Goal: Information Seeking & Learning: Learn about a topic

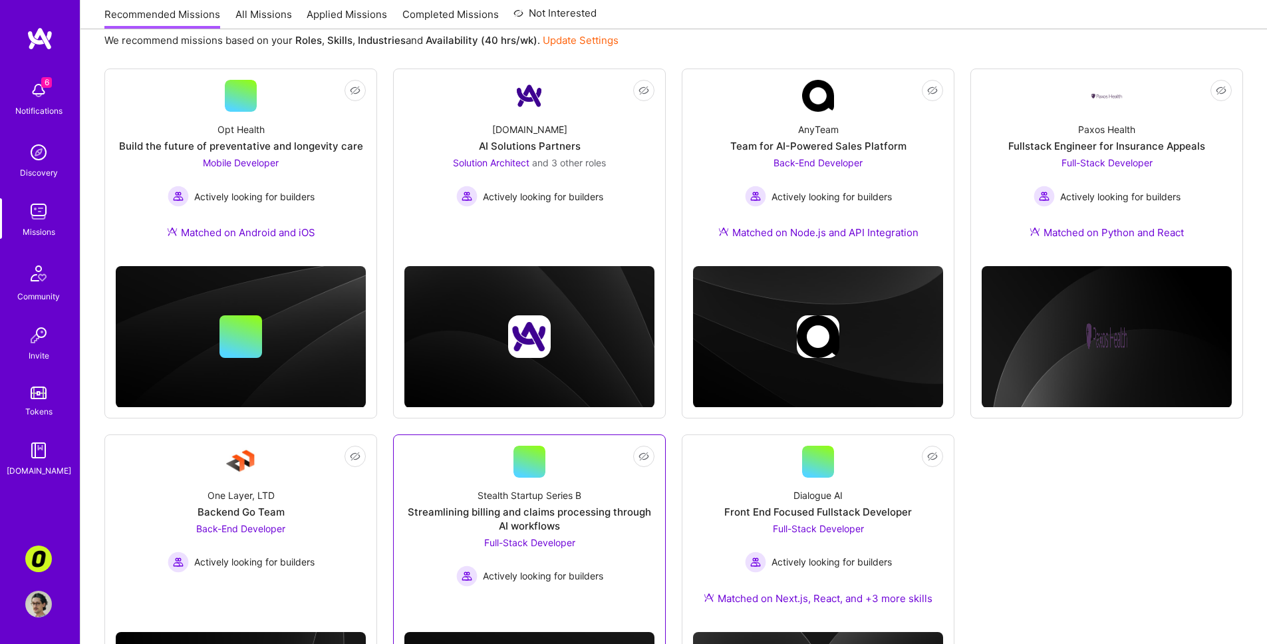
scroll to position [156, 0]
click at [595, 480] on div "Stealth Startup Series B Streamlining billing and claims processing through AI …" at bounding box center [529, 531] width 250 height 109
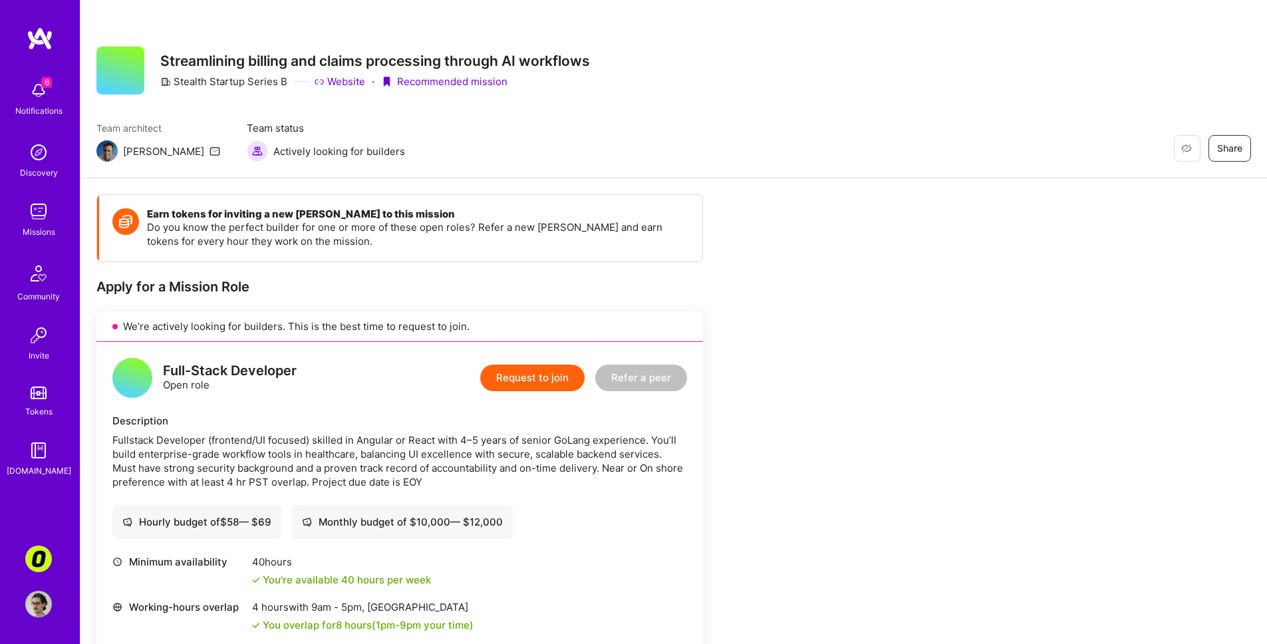
scroll to position [3, 0]
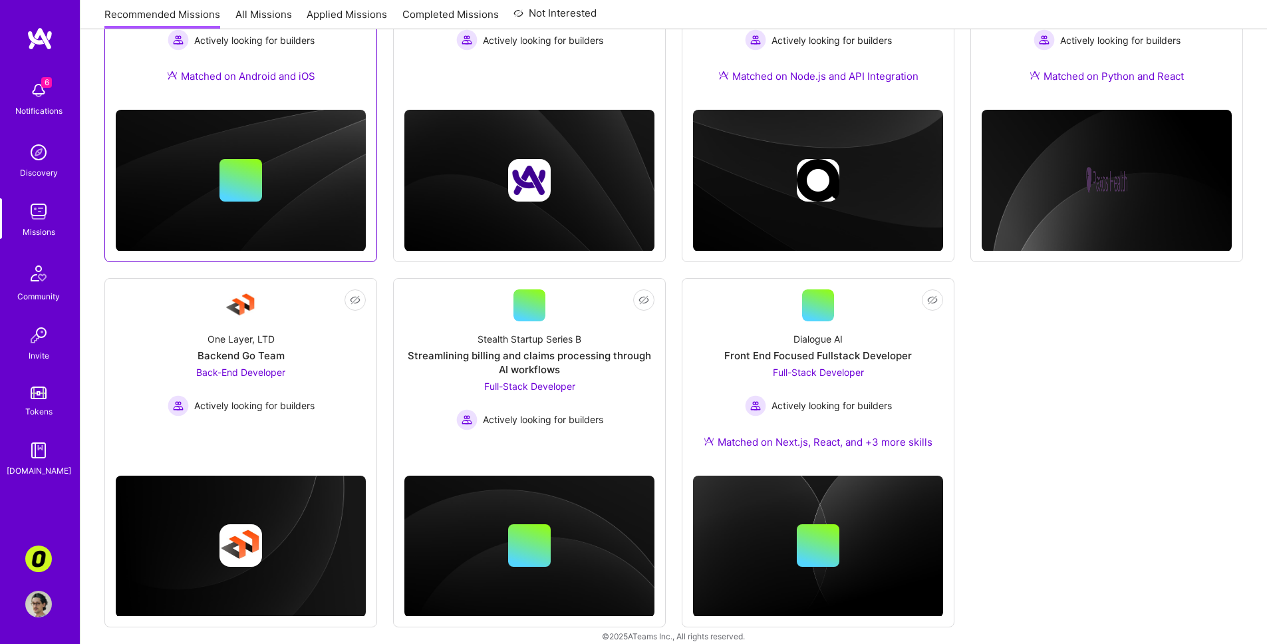
scroll to position [327, 0]
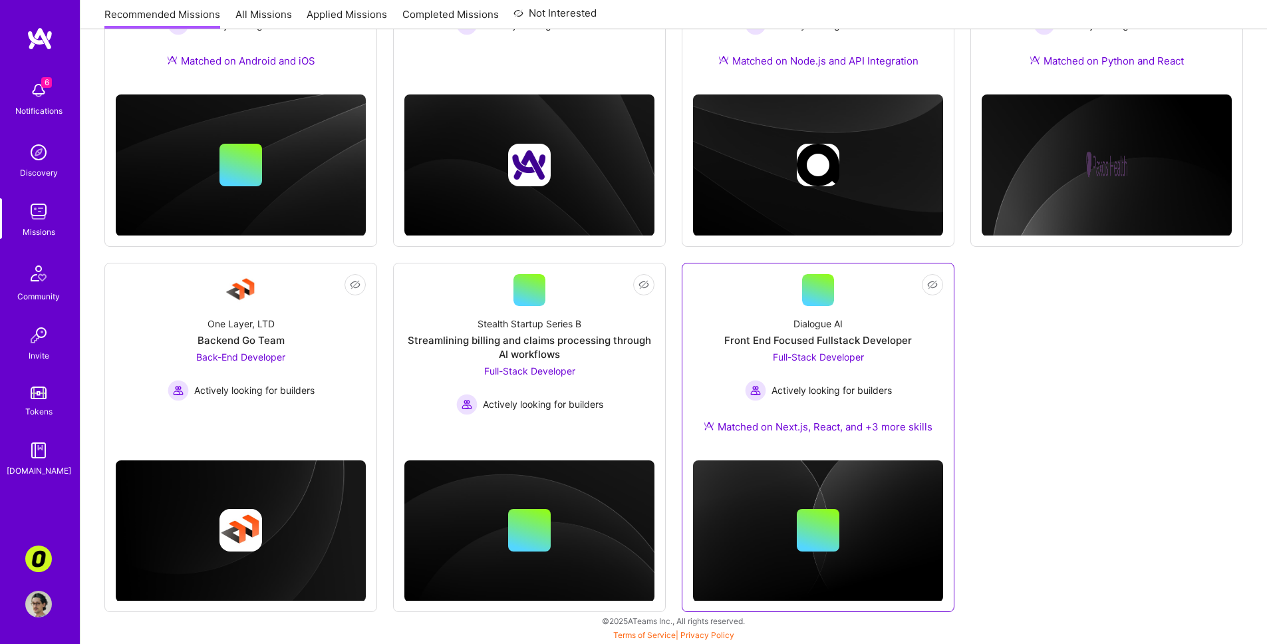
click at [713, 307] on div "Dialogue AI Front End Focused Fullstack Developer Full-Stack Developer Actively…" at bounding box center [818, 378] width 250 height 144
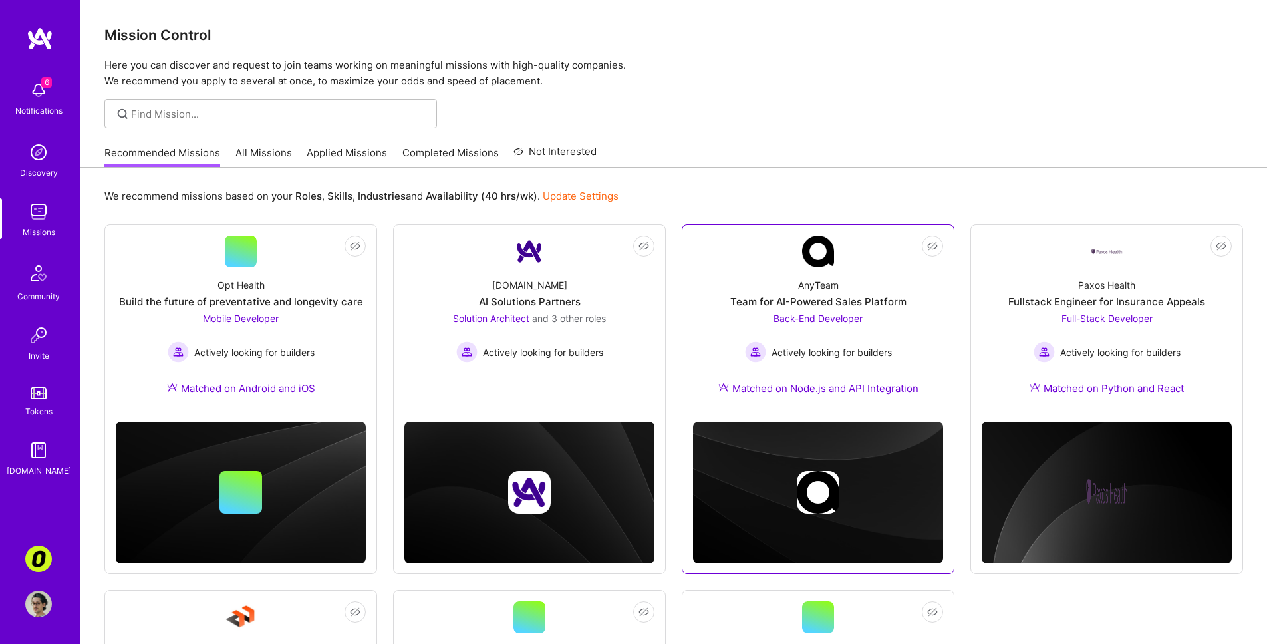
click at [899, 265] on link "Not Interested AnyTeam Team for AI-Powered Sales Platform Back-End Developer Ac…" at bounding box center [818, 323] width 250 height 176
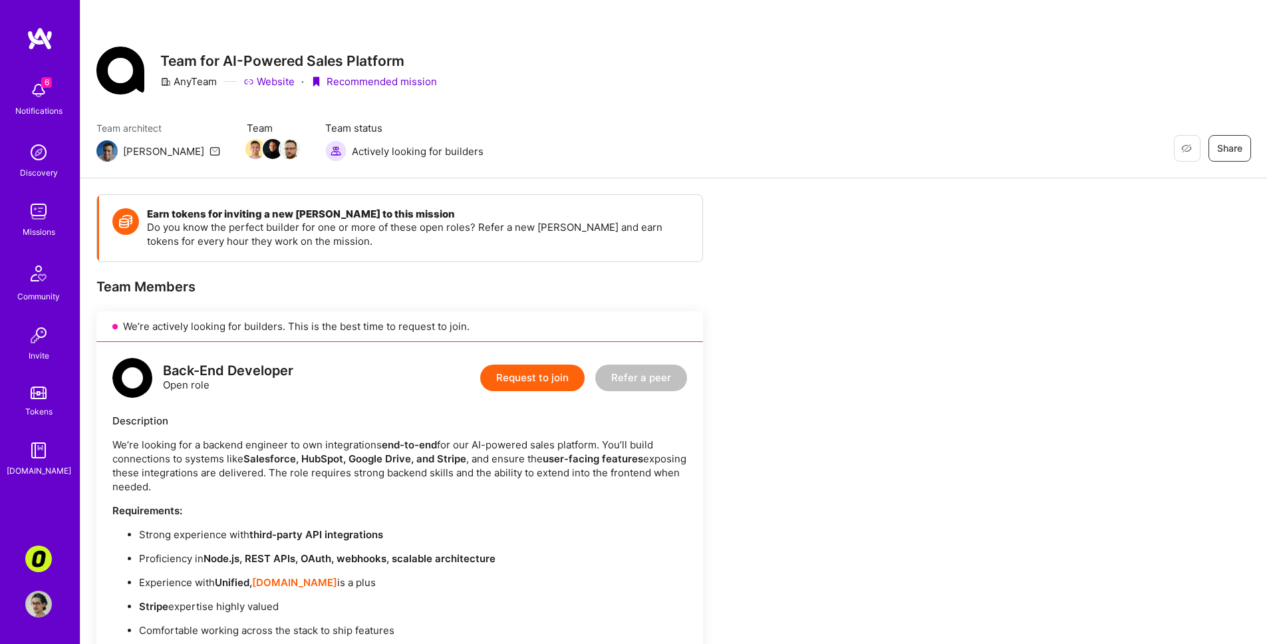
scroll to position [352, 0]
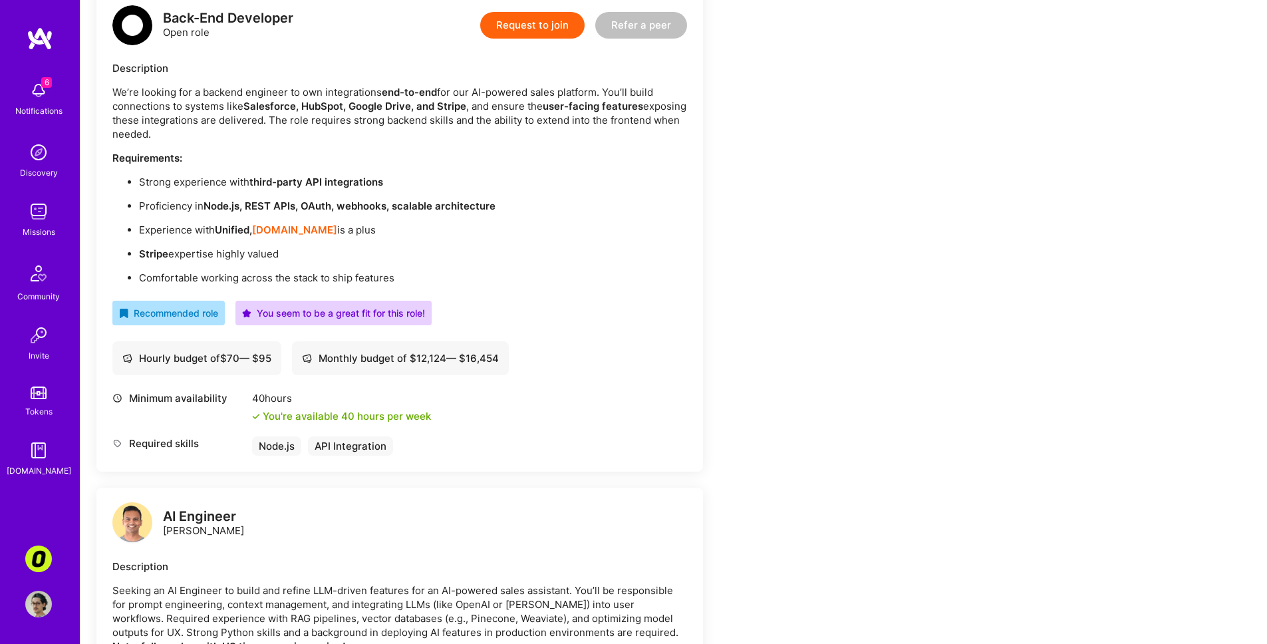
drag, startPoint x: 417, startPoint y: 98, endPoint x: 413, endPoint y: 135, distance: 36.8
click at [414, 134] on p "We’re looking for a backend engineer to own integrations end-to-end for our AI-…" at bounding box center [399, 113] width 575 height 56
click at [355, 112] on strong "Salesforce, HubSpot, Google Drive, and Stripe" at bounding box center [354, 106] width 223 height 13
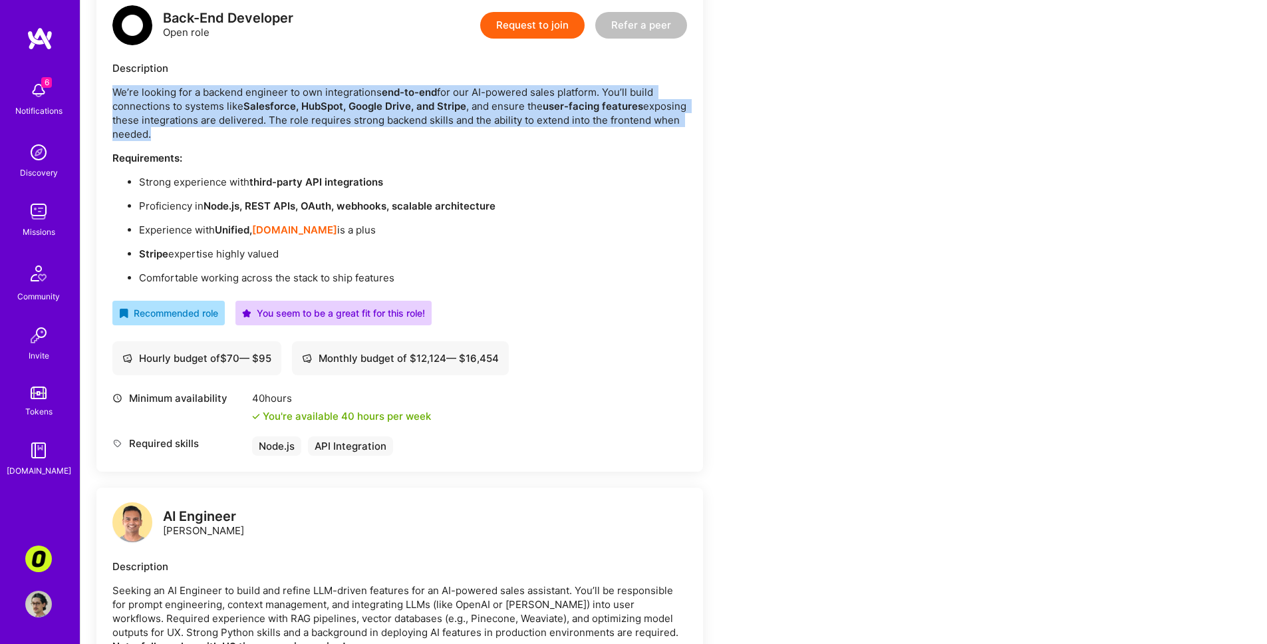
drag, startPoint x: 342, startPoint y: 84, endPoint x: 338, endPoint y: 147, distance: 62.6
click at [338, 147] on div "We’re looking for a backend engineer to own integrations end-to-end for our AI-…" at bounding box center [399, 184] width 575 height 199
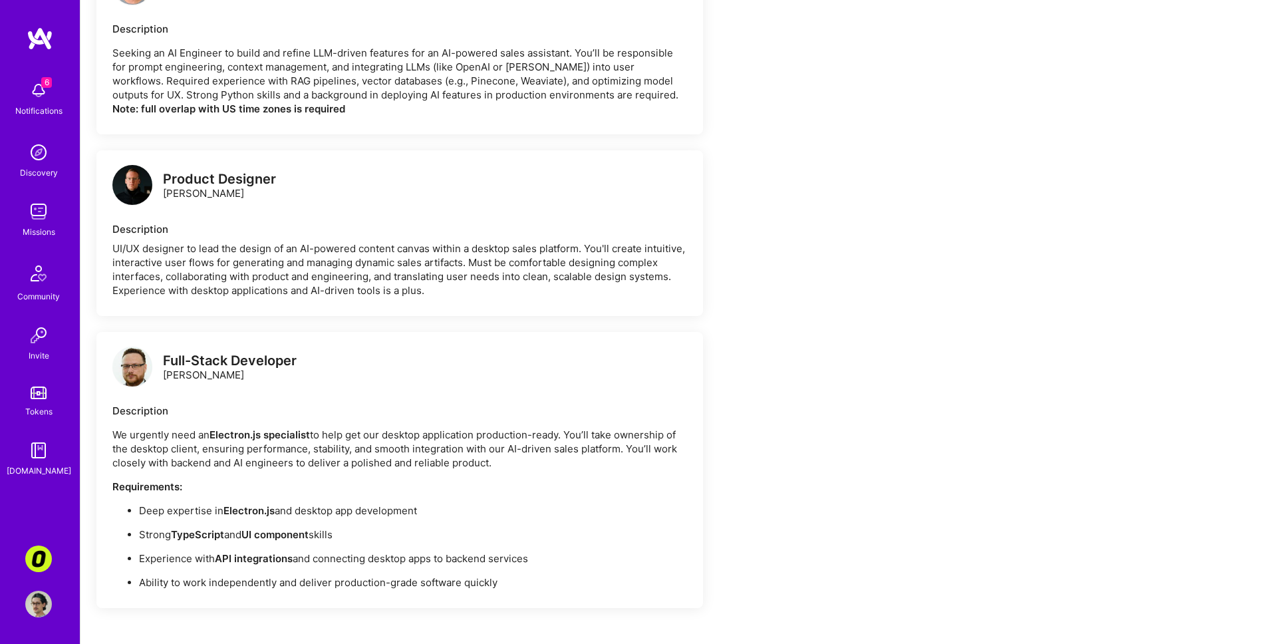
scroll to position [891, 0]
click at [43, 43] on img at bounding box center [40, 39] width 27 height 24
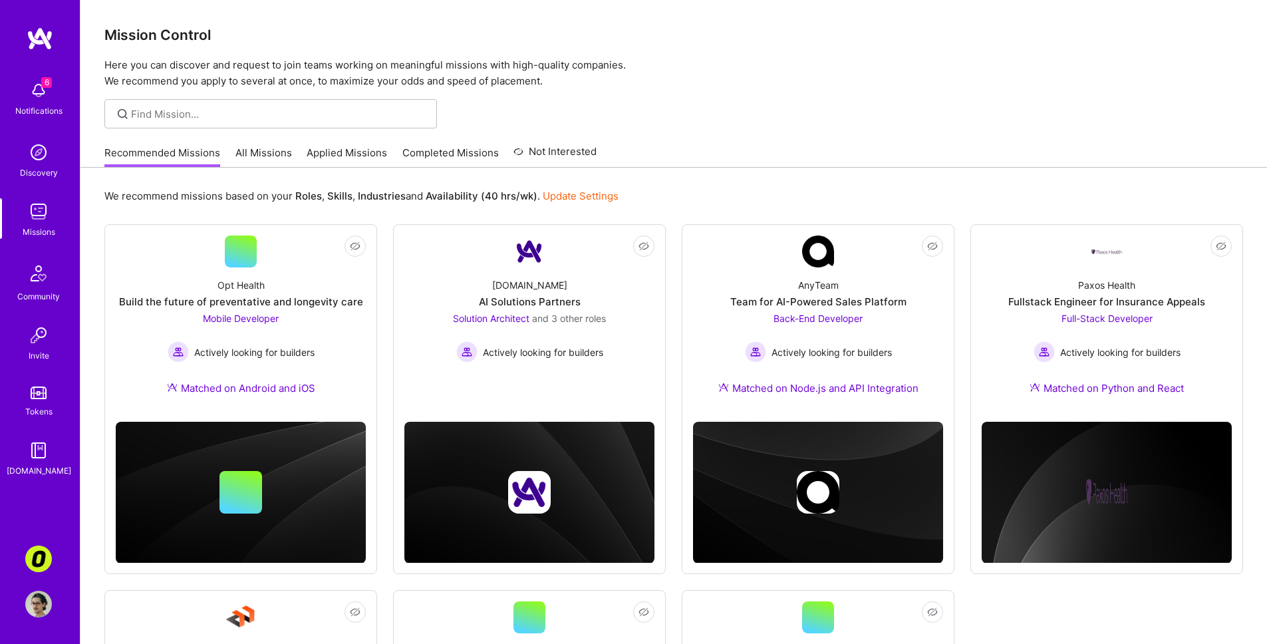
click at [37, 103] on img at bounding box center [38, 90] width 27 height 27
click at [568, 169] on div "6 6 Notifications Discovery Missions Community Invite Tokens [DOMAIN_NAME] Corn…" at bounding box center [633, 482] width 1267 height 964
click at [283, 158] on link "All Missions" at bounding box center [263, 157] width 57 height 22
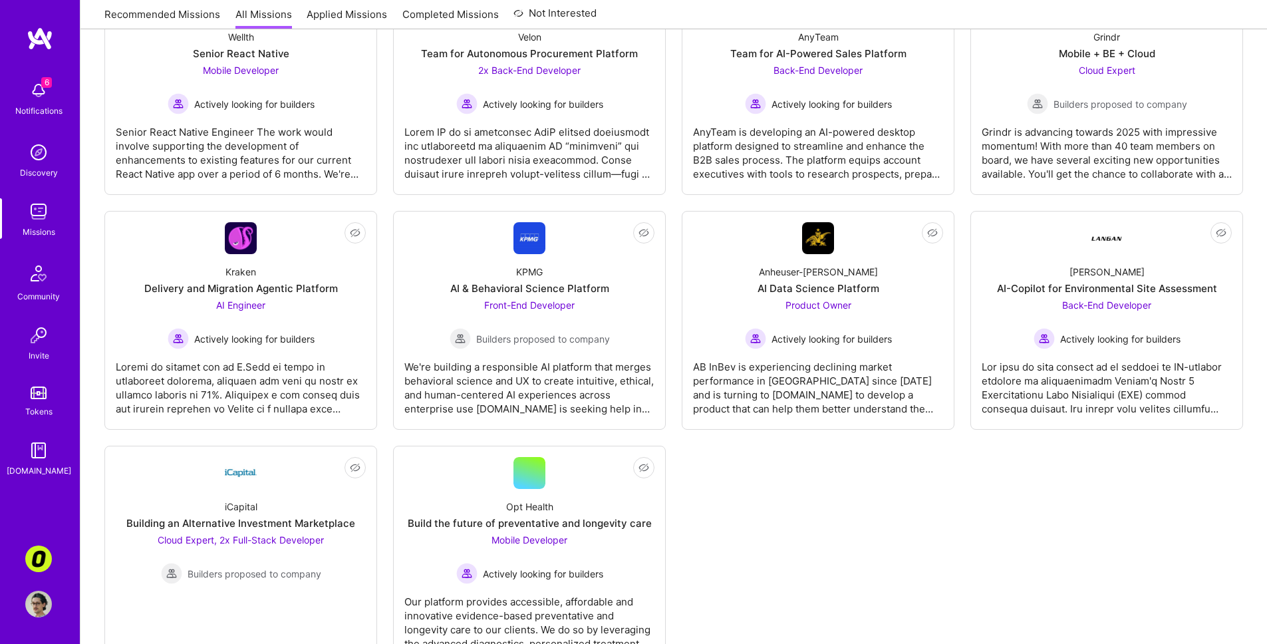
scroll to position [2801, 0]
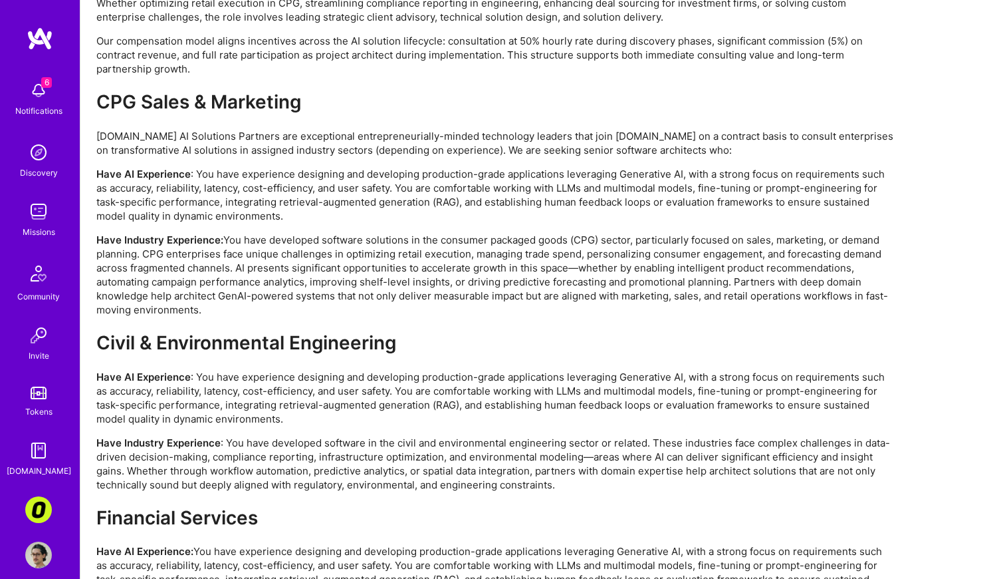
scroll to position [2642, 0]
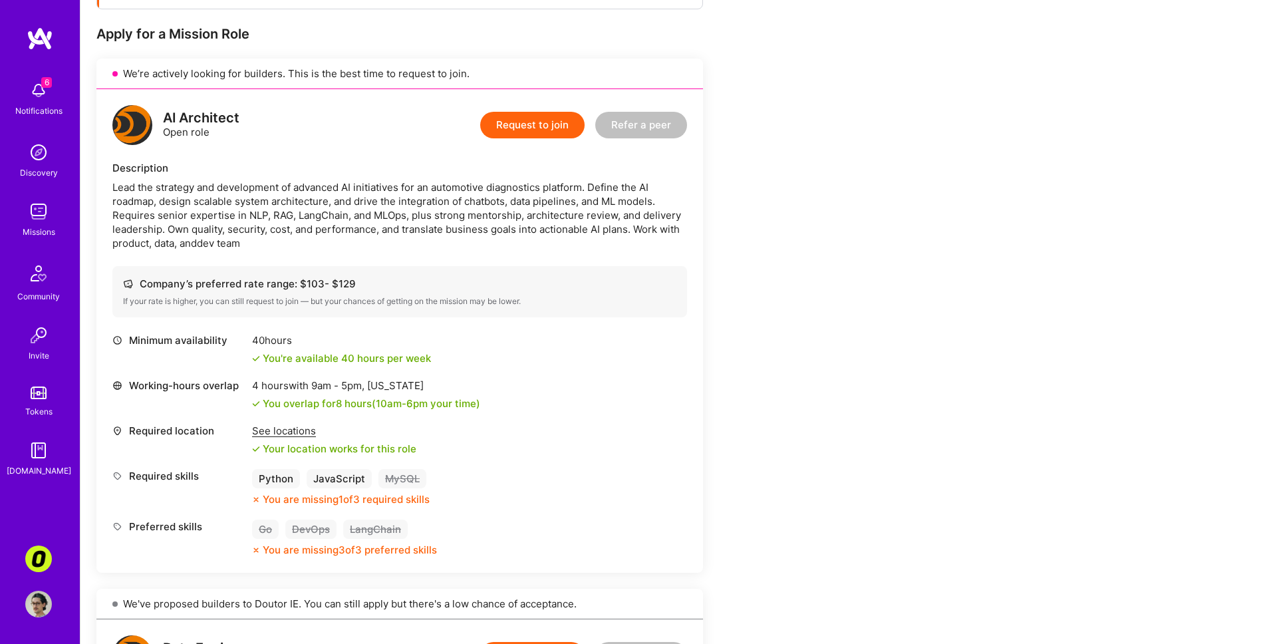
scroll to position [34, 0]
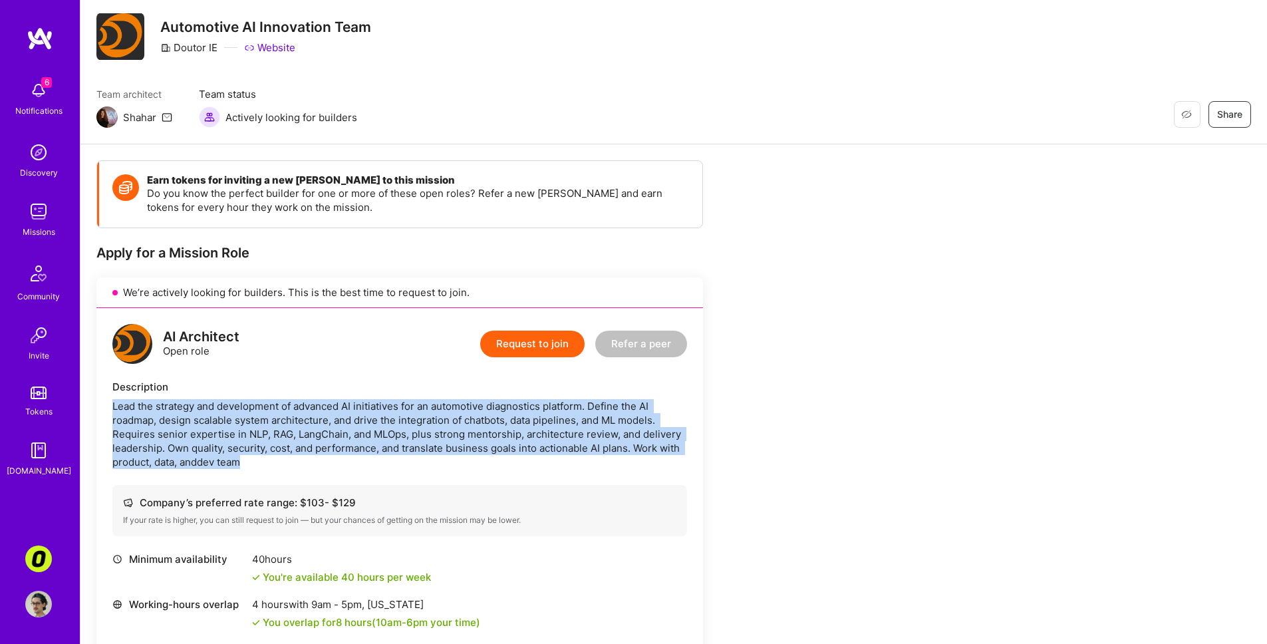
drag, startPoint x: 394, startPoint y: 415, endPoint x: 387, endPoint y: 460, distance: 45.8
click at [387, 460] on div "Description Lead the strategy and development of advanced AI initiatives for an…" at bounding box center [399, 424] width 575 height 89
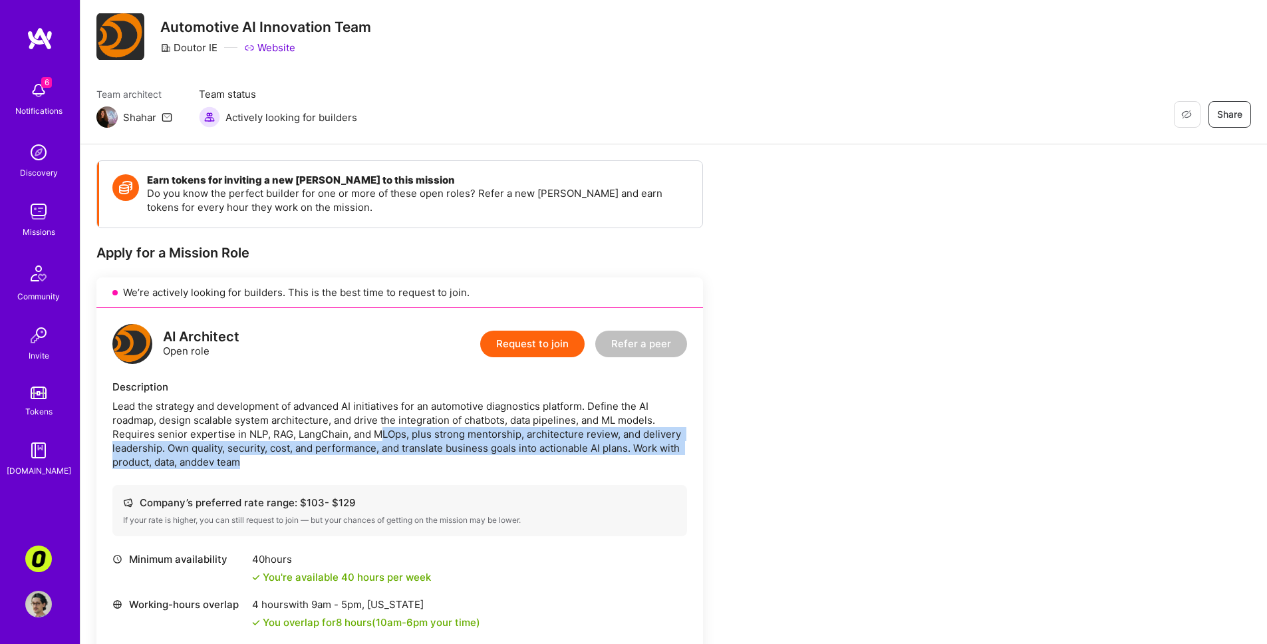
drag, startPoint x: 387, startPoint y: 460, endPoint x: 380, endPoint y: 432, distance: 29.5
click at [380, 432] on div "Lead the strategy and development of advanced AI initiatives for an automotive …" at bounding box center [399, 434] width 575 height 70
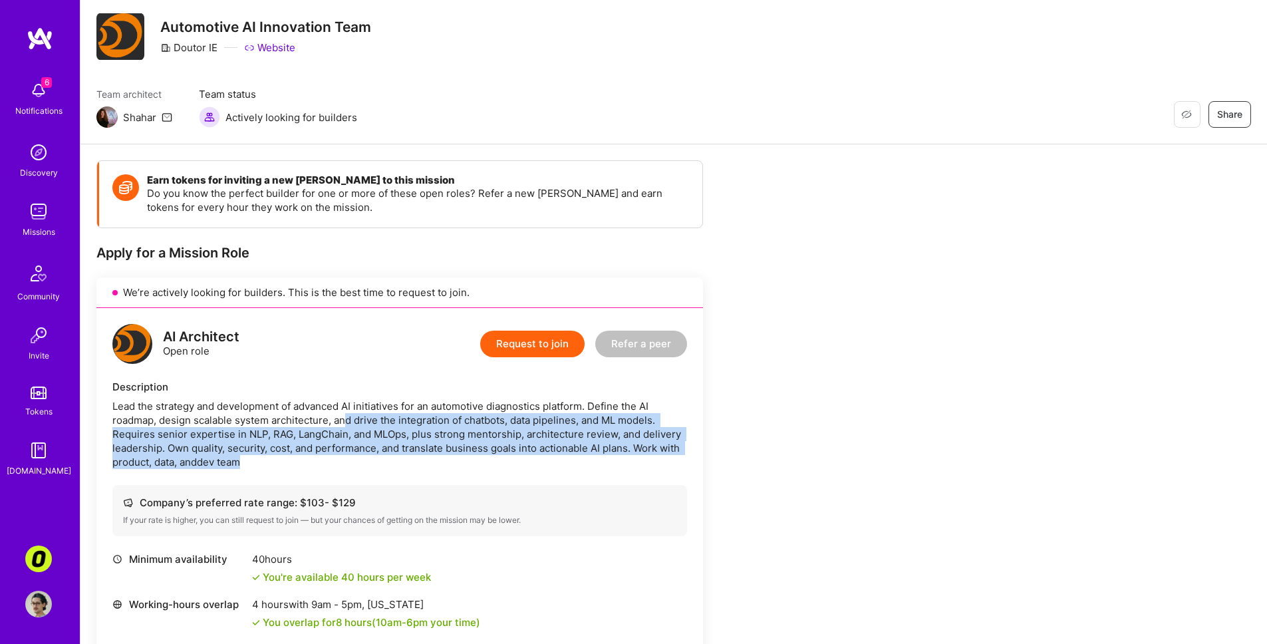
drag, startPoint x: 346, startPoint y: 428, endPoint x: 333, endPoint y: 460, distance: 35.2
click at [333, 460] on div "Lead the strategy and development of advanced AI initiatives for an automotive …" at bounding box center [399, 434] width 575 height 70
click at [332, 460] on div "Lead the strategy and development of advanced AI initiatives for an automotive …" at bounding box center [399, 434] width 575 height 70
drag, startPoint x: 327, startPoint y: 462, endPoint x: 90, endPoint y: 436, distance: 238.8
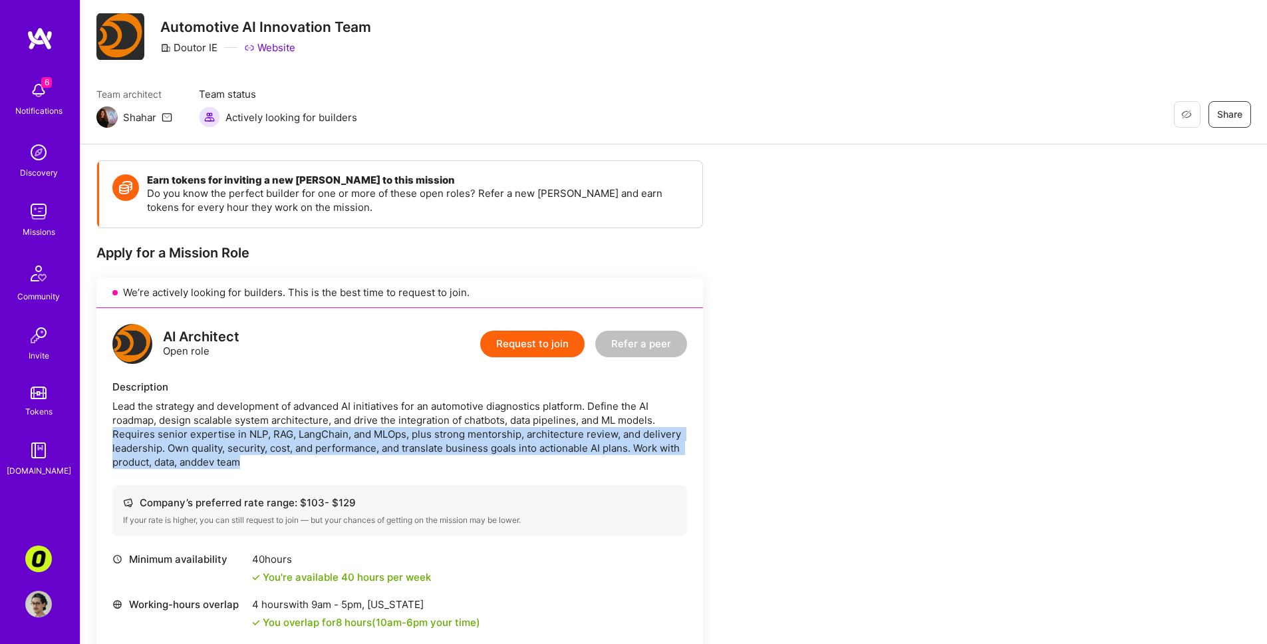
drag, startPoint x: 104, startPoint y: 432, endPoint x: 304, endPoint y: 459, distance: 201.3
click at [262, 455] on div "AI Architect Open role Request to join Refer a peer Description Lead the strate…" at bounding box center [399, 549] width 606 height 483
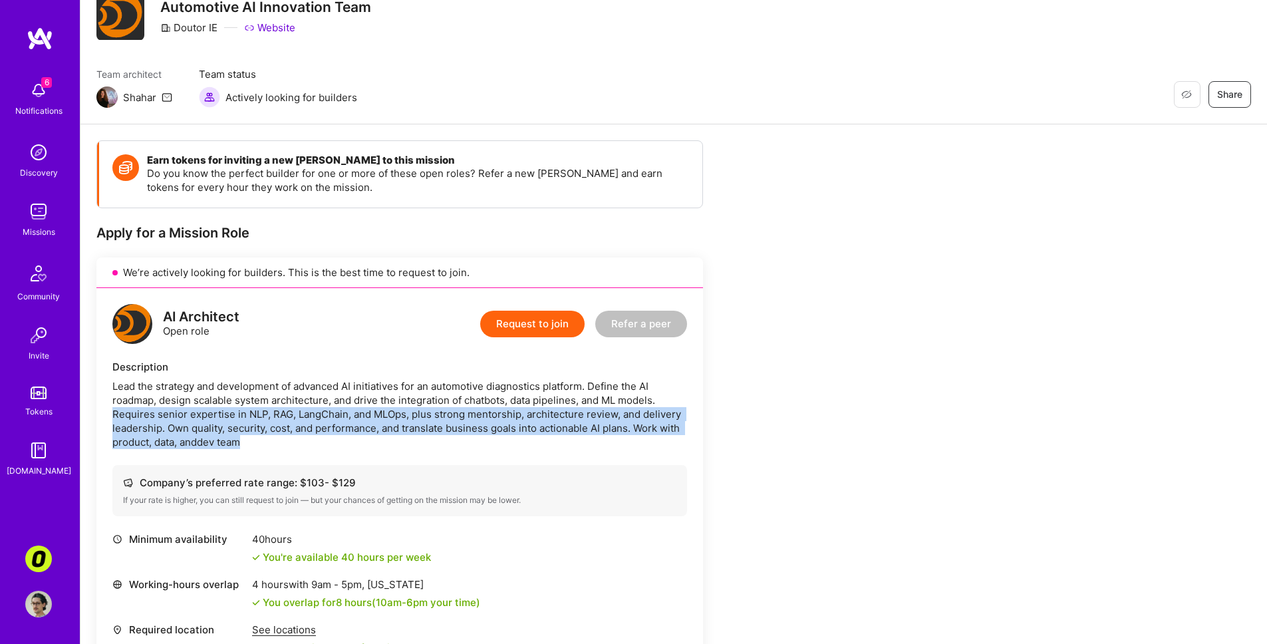
scroll to position [56, 0]
